Goal: Book appointment/travel/reservation

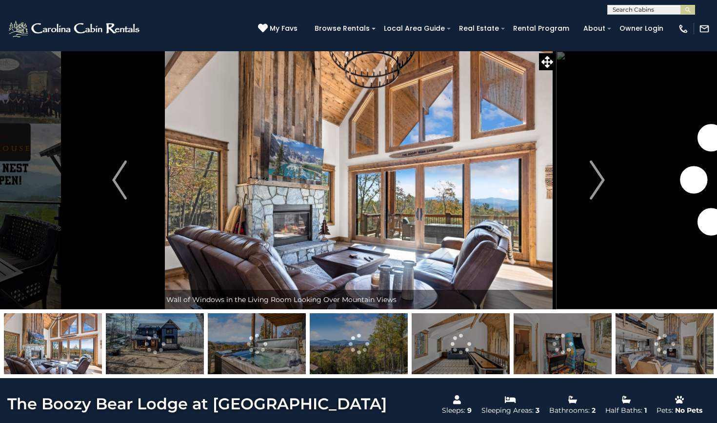
click at [127, 32] on img at bounding box center [74, 29] width 135 height 20
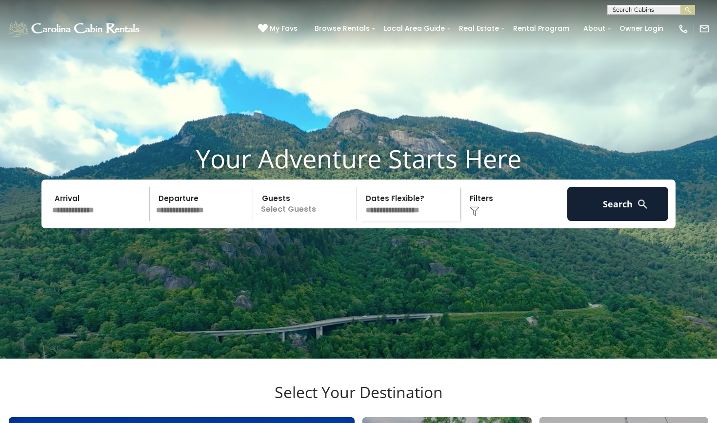
click at [134, 211] on input "text" at bounding box center [99, 204] width 101 height 34
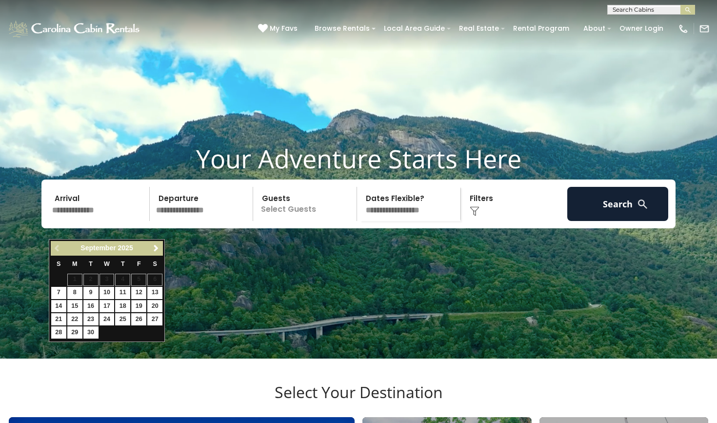
click at [142, 302] on link "19" at bounding box center [138, 306] width 15 height 12
type input "*******"
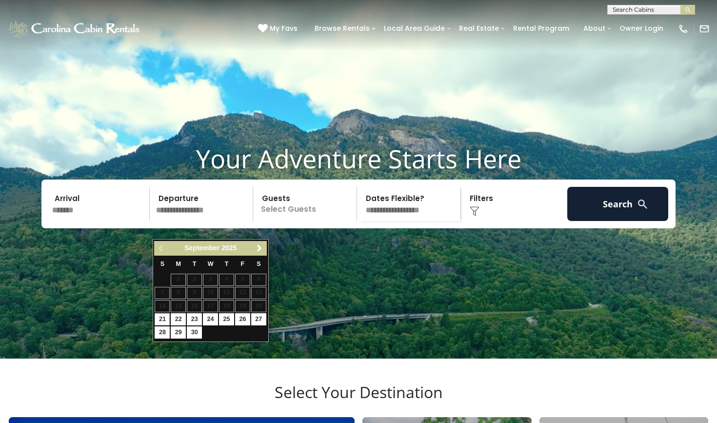
click at [163, 319] on link "21" at bounding box center [162, 319] width 15 height 12
type input "*******"
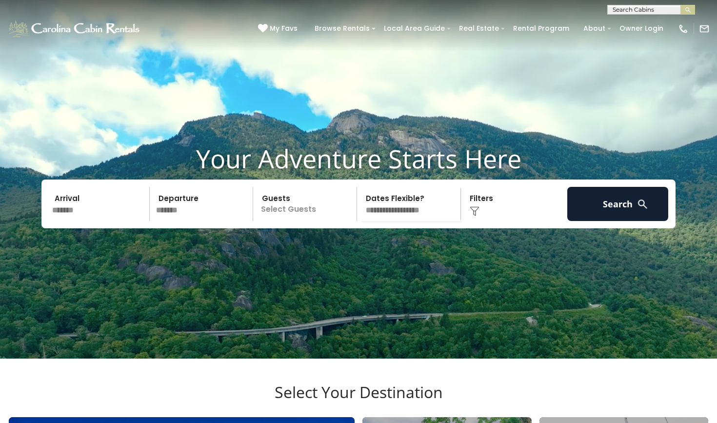
click at [262, 221] on p "Select Guests" at bounding box center [306, 204] width 101 height 34
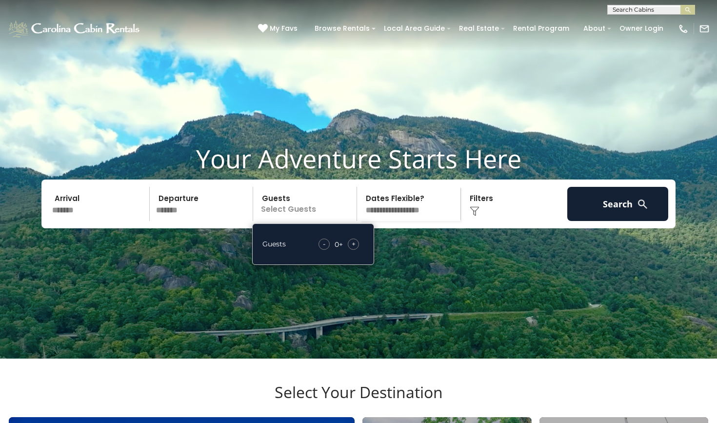
click at [350, 250] on div "+" at bounding box center [353, 244] width 11 height 11
click at [354, 249] on span "+" at bounding box center [354, 244] width 4 height 10
click at [516, 221] on div "Click to Choose" at bounding box center [514, 204] width 101 height 34
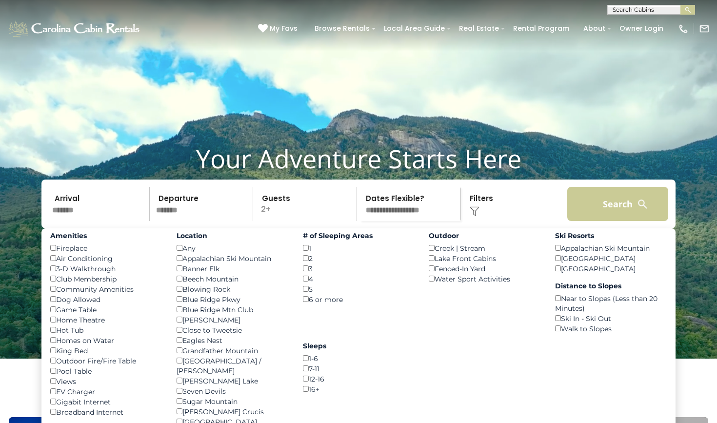
click at [594, 221] on button "Search" at bounding box center [617, 204] width 101 height 34
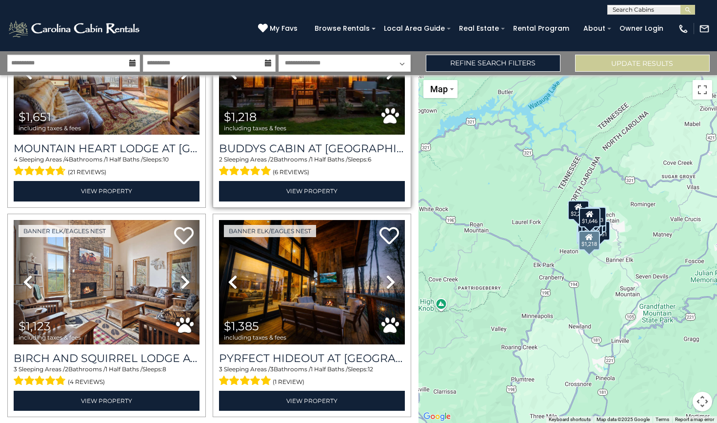
scroll to position [735, 0]
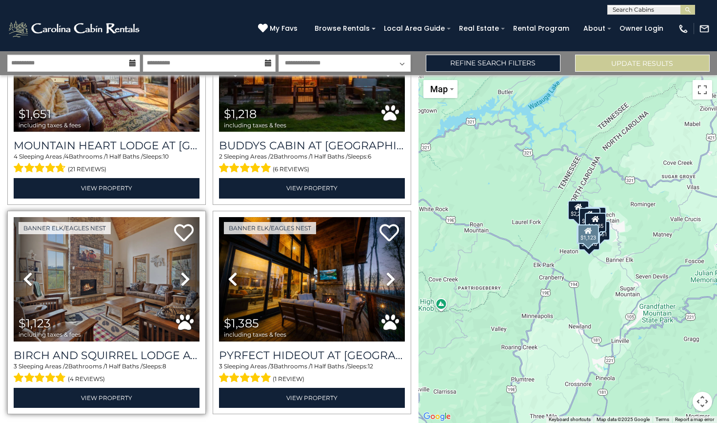
click at [177, 275] on link "Next" at bounding box center [186, 279] width 28 height 124
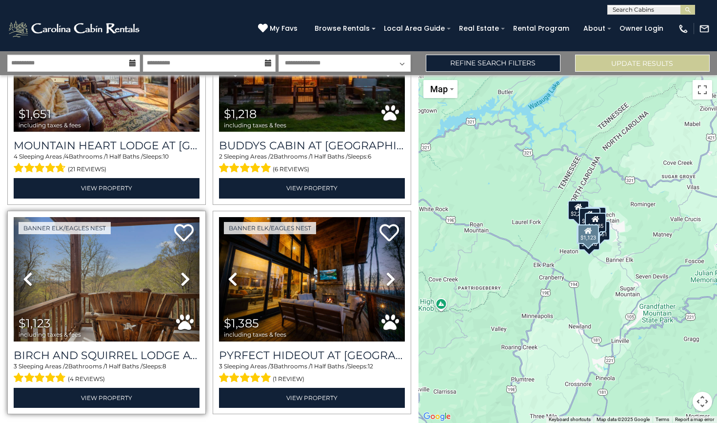
click at [177, 275] on link "Next" at bounding box center [186, 279] width 28 height 124
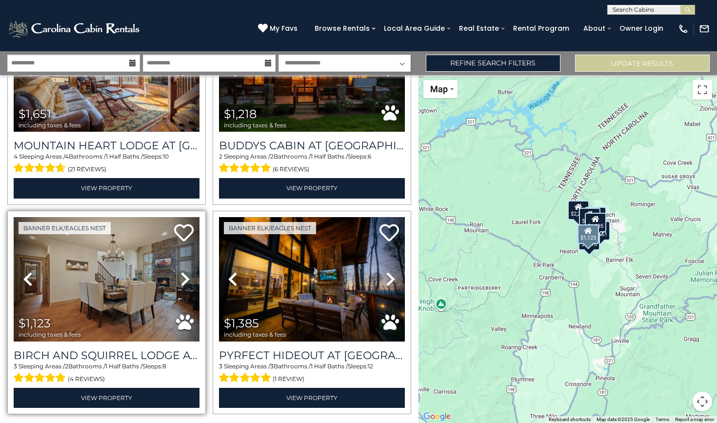
click at [177, 275] on link "Next" at bounding box center [186, 279] width 28 height 124
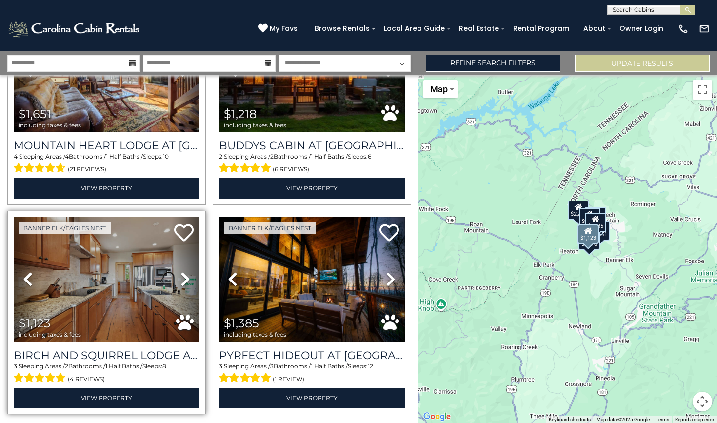
click at [177, 275] on link "Next" at bounding box center [186, 279] width 28 height 124
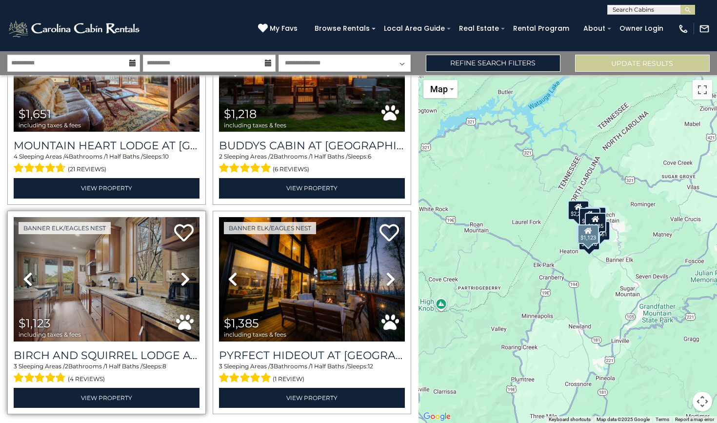
click at [177, 275] on link "Next" at bounding box center [186, 279] width 28 height 124
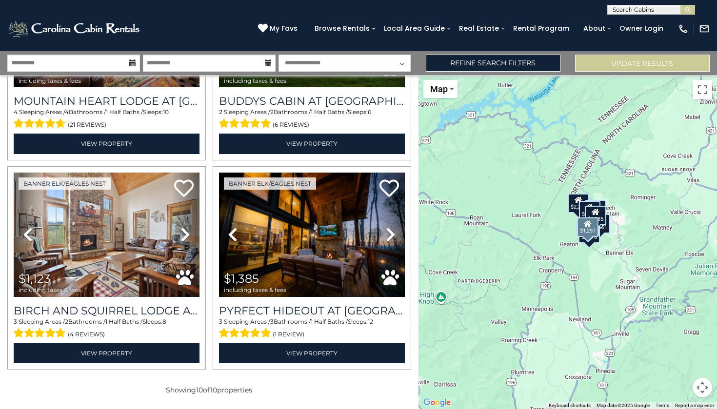
scroll to position [779, 0]
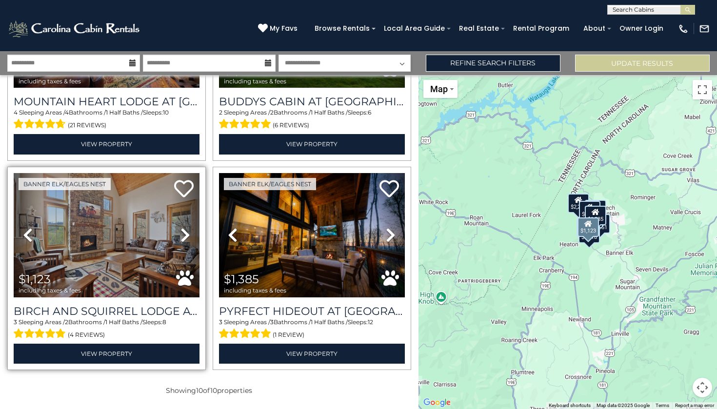
click at [187, 234] on icon at bounding box center [186, 235] width 10 height 16
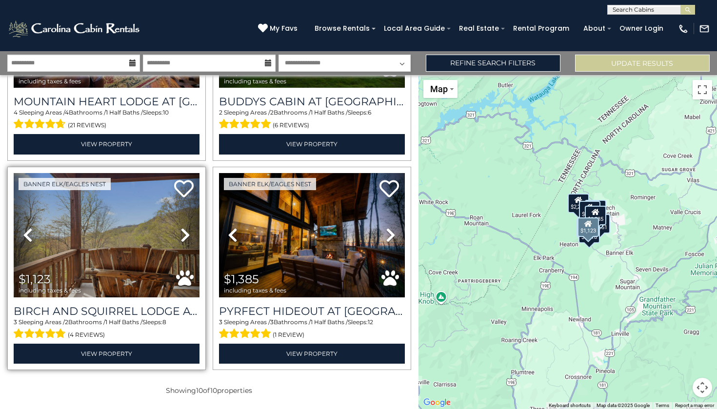
click at [187, 234] on icon at bounding box center [186, 235] width 10 height 16
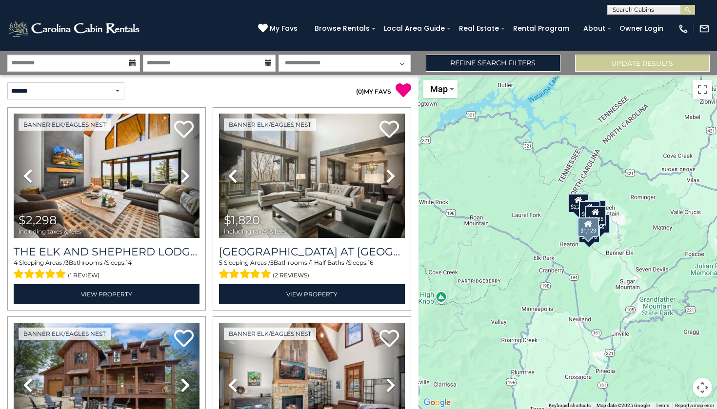
scroll to position [0, 0]
